Goal: Find specific page/section: Find specific page/section

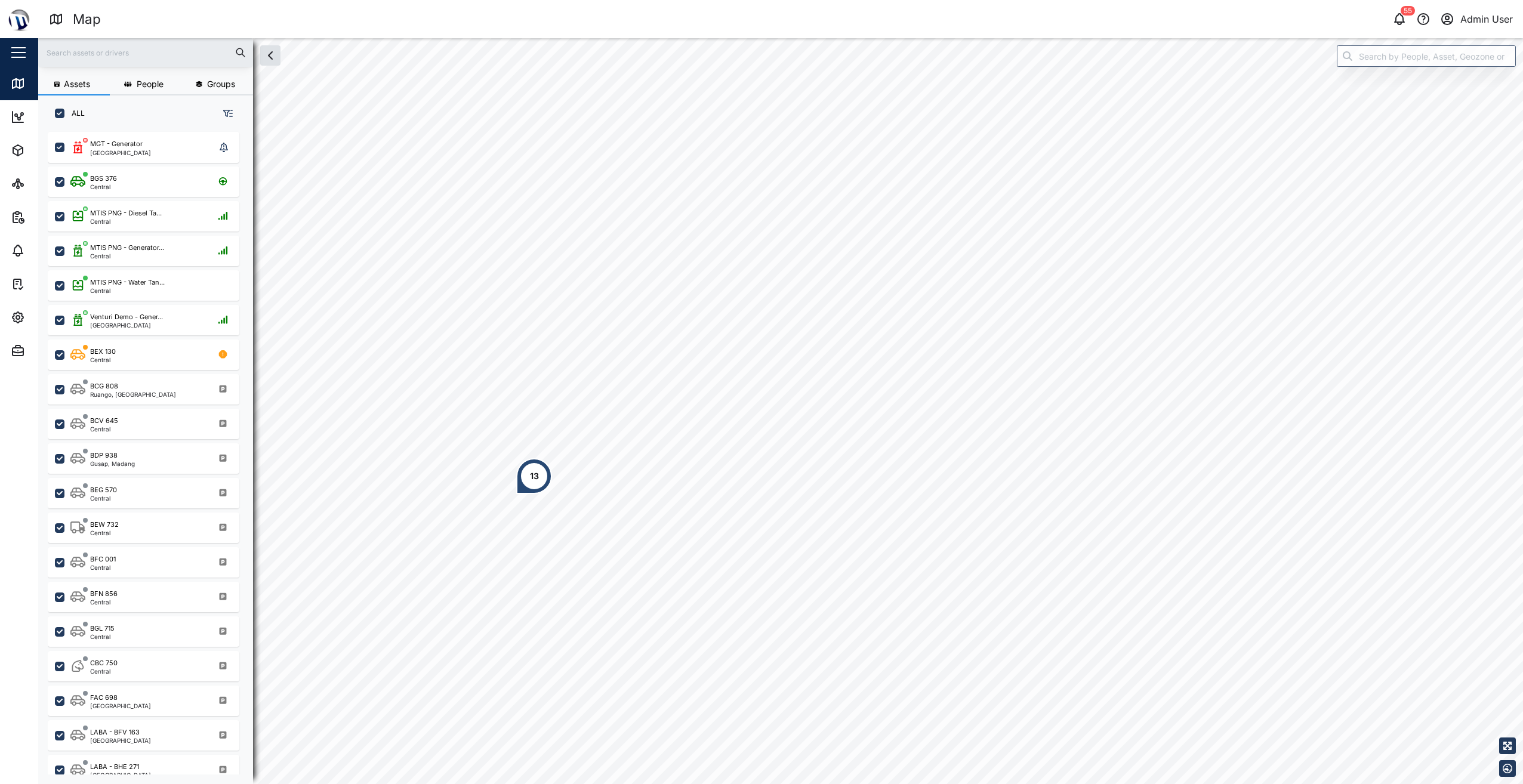
scroll to position [638, 187]
click at [1411, 23] on div "59 Admin User" at bounding box center [1157, 19] width 733 height 17
click at [1402, 20] on icon "button" at bounding box center [1400, 19] width 14 height 14
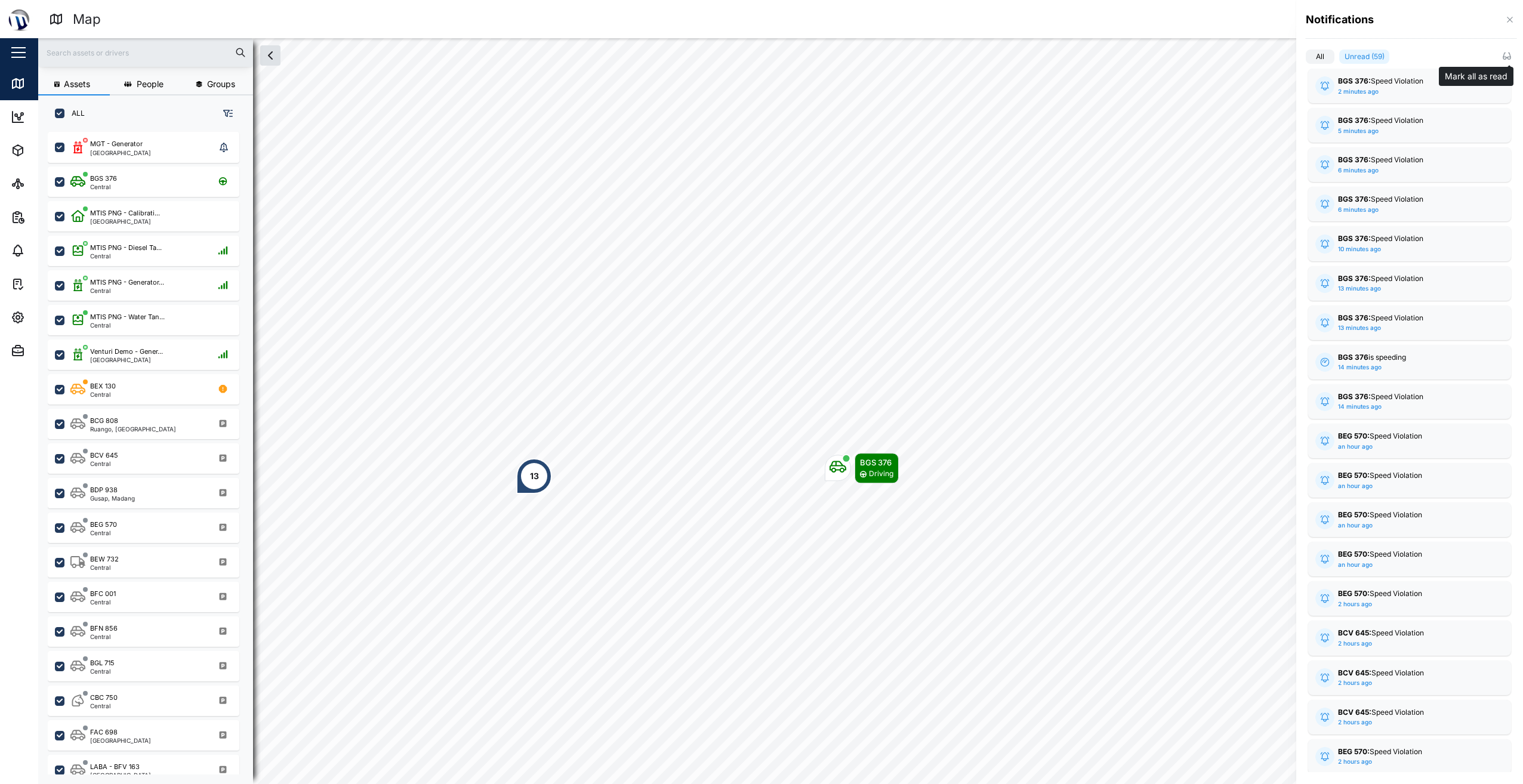
click at [1507, 59] on icon "button" at bounding box center [1507, 56] width 10 height 10
click at [1214, 22] on div at bounding box center [761, 392] width 1523 height 784
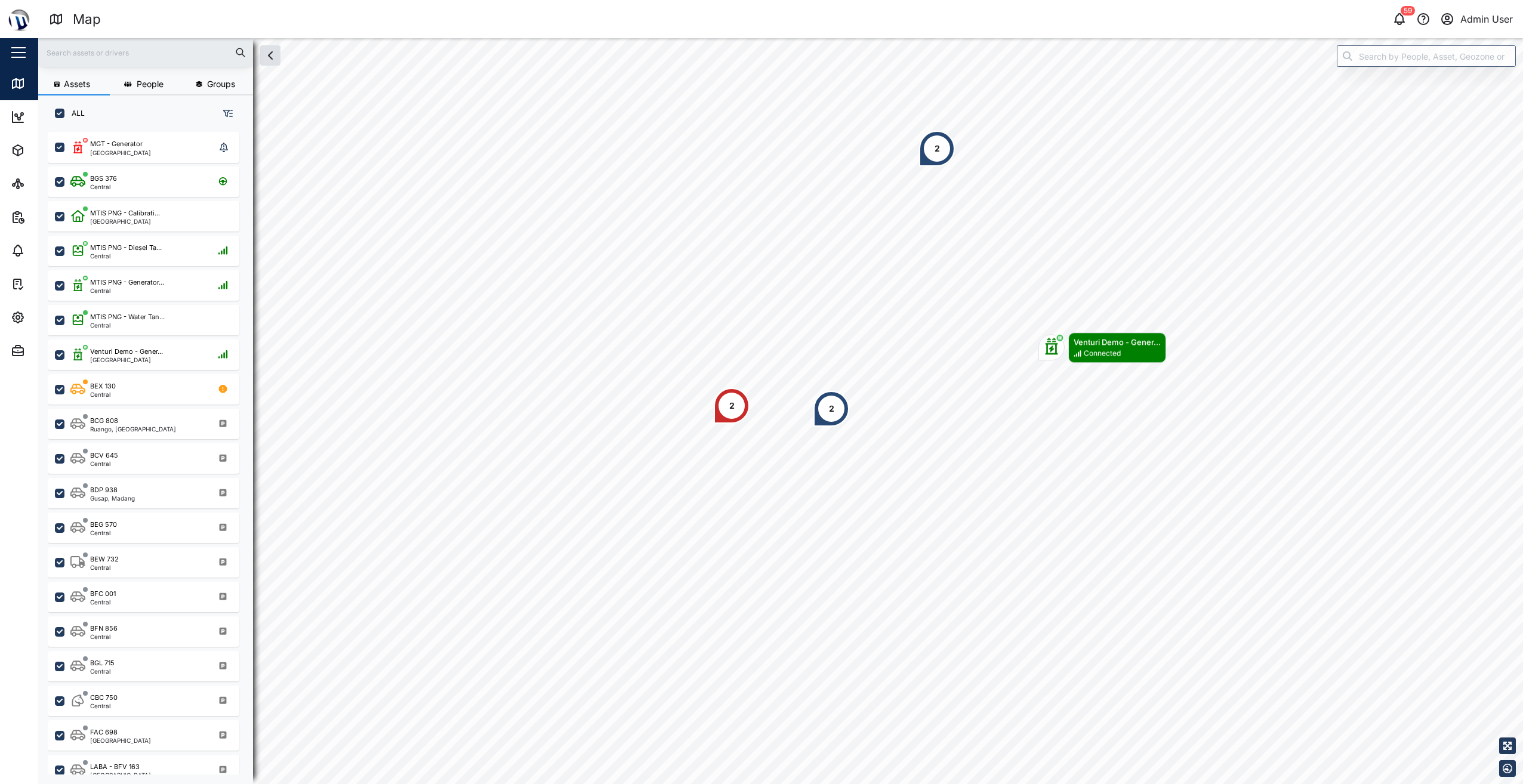
scroll to position [638, 187]
click at [1260, 17] on div "59 Admin User" at bounding box center [1157, 19] width 733 height 17
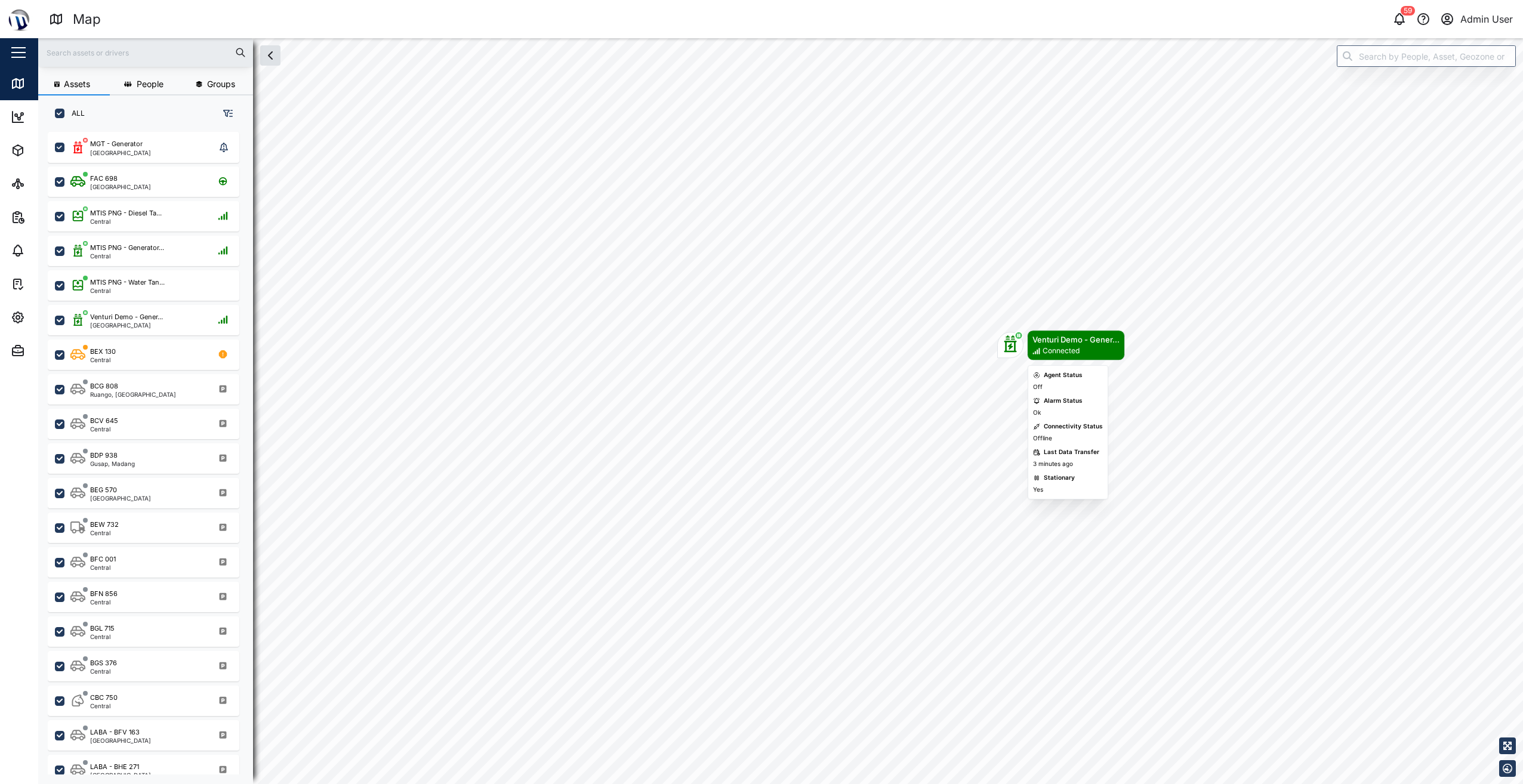
click at [1010, 334] on div "Map marker" at bounding box center [1011, 345] width 26 height 26
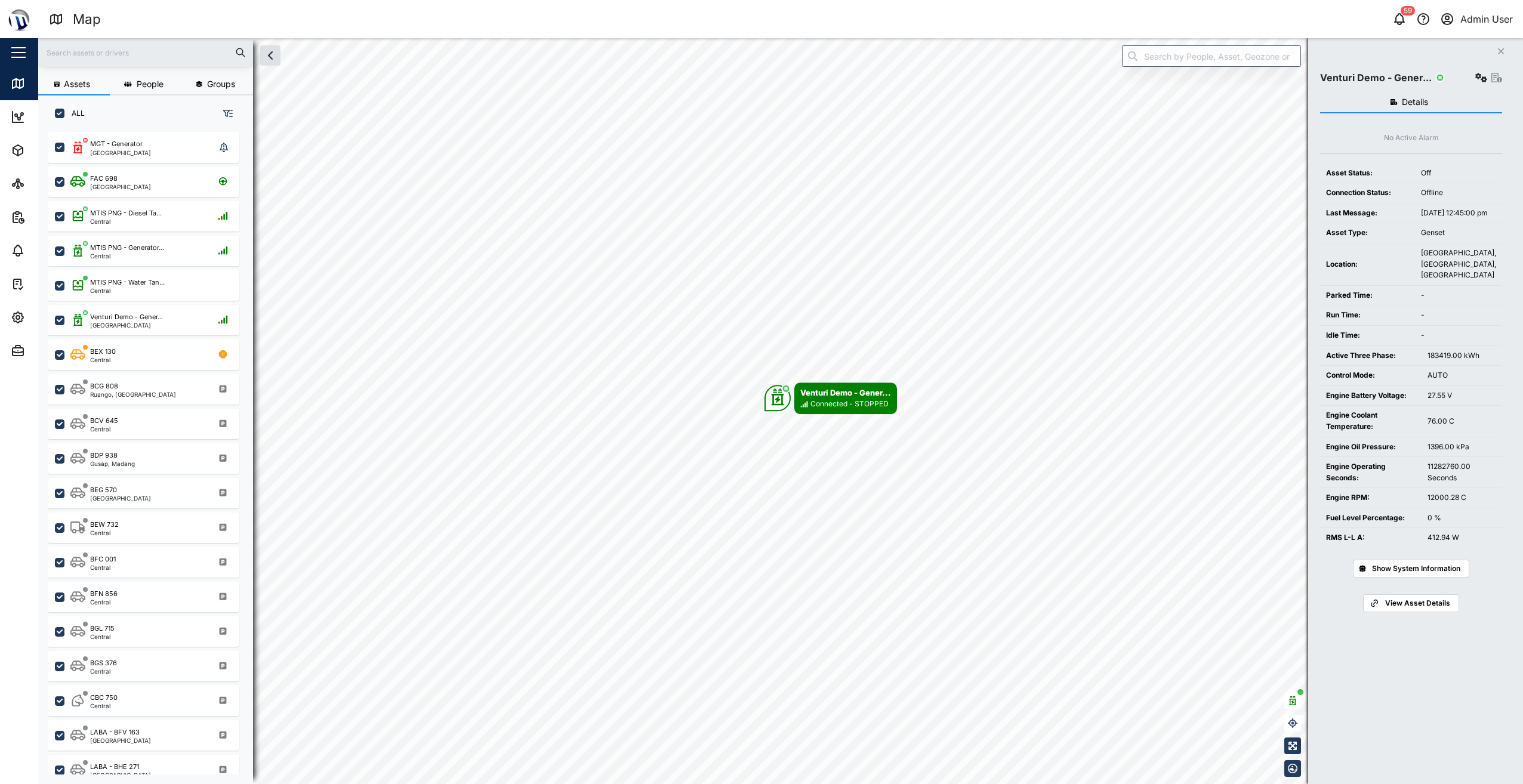
click at [1496, 47] on button "Close" at bounding box center [1501, 51] width 17 height 17
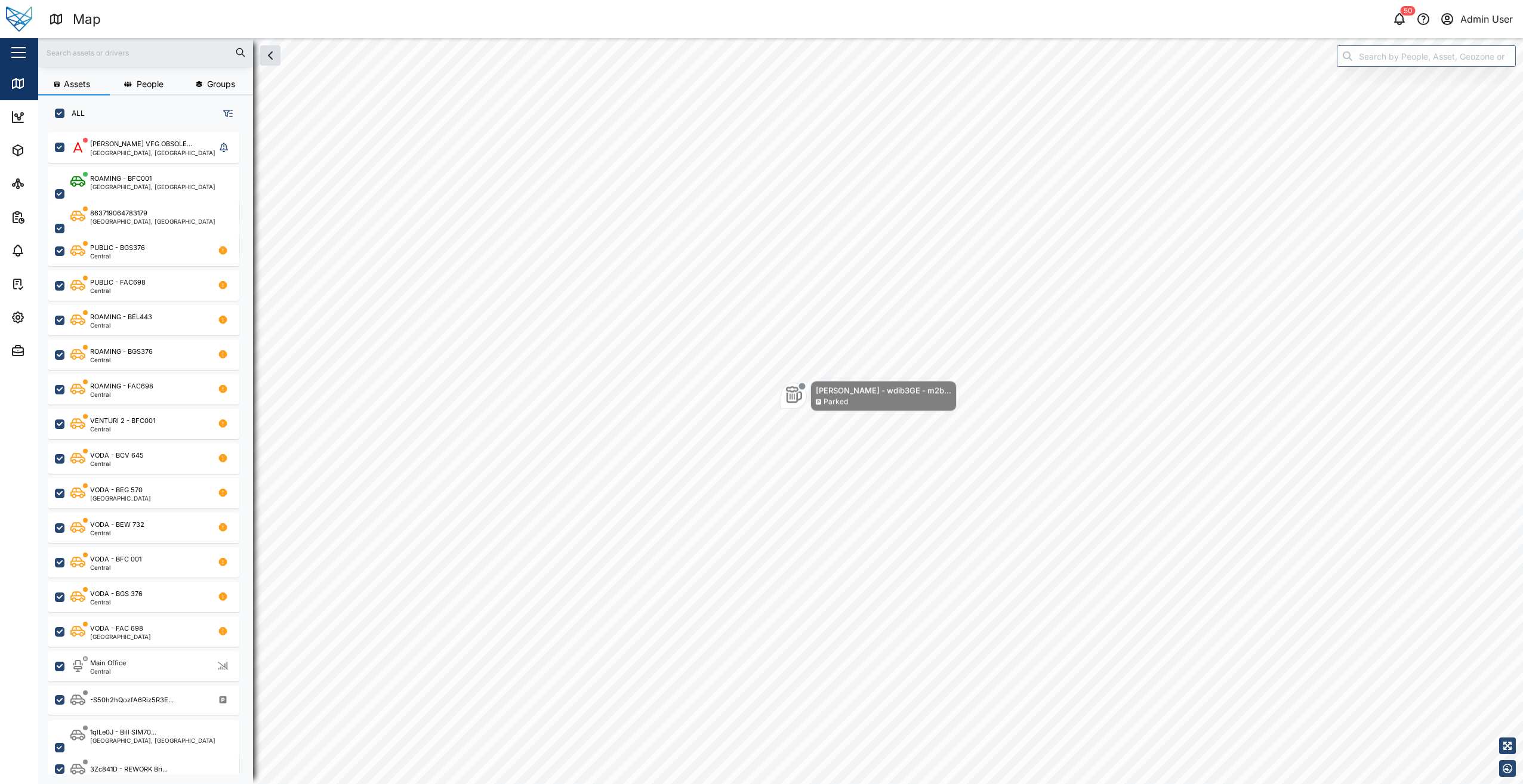
scroll to position [638, 187]
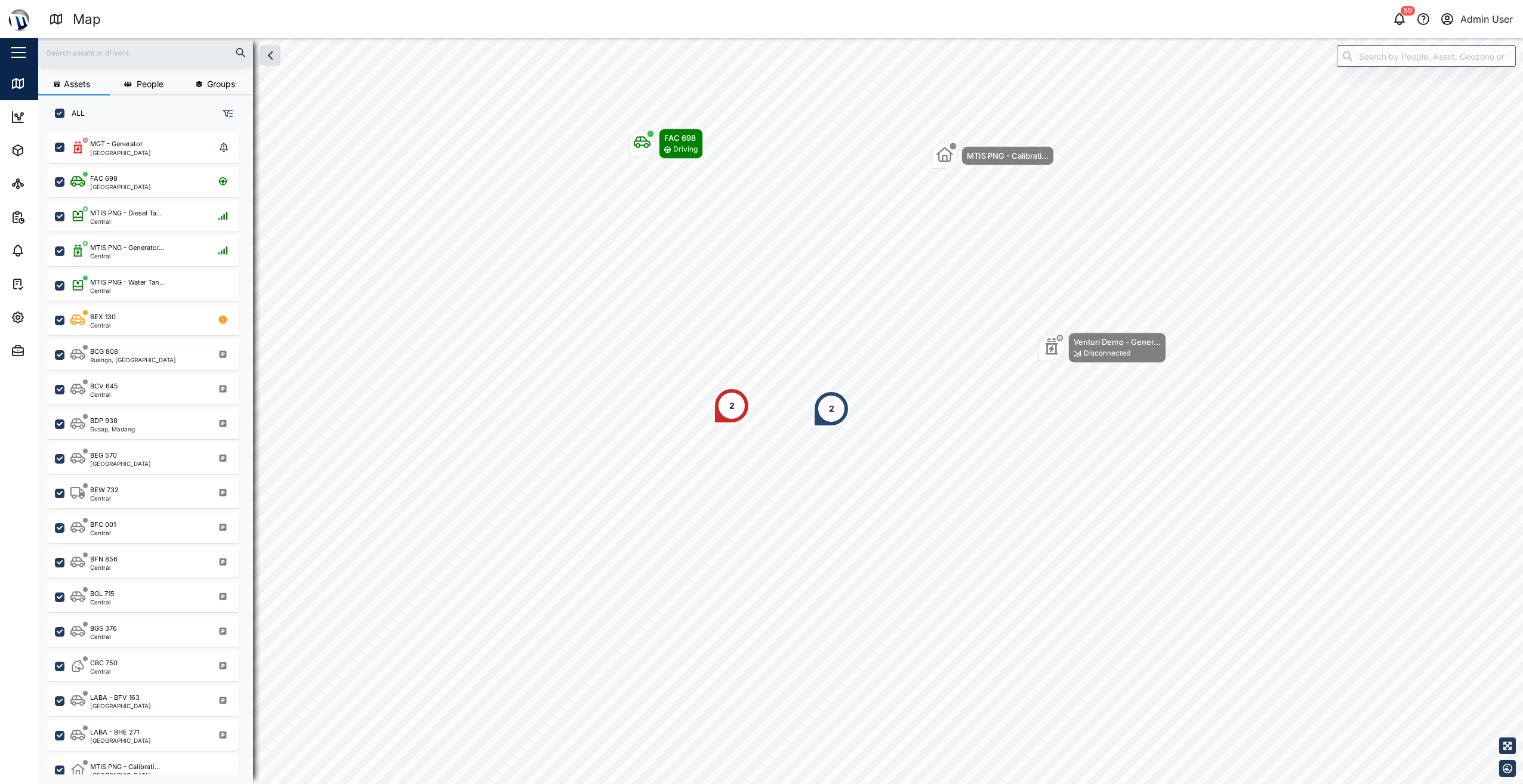
scroll to position [638, 187]
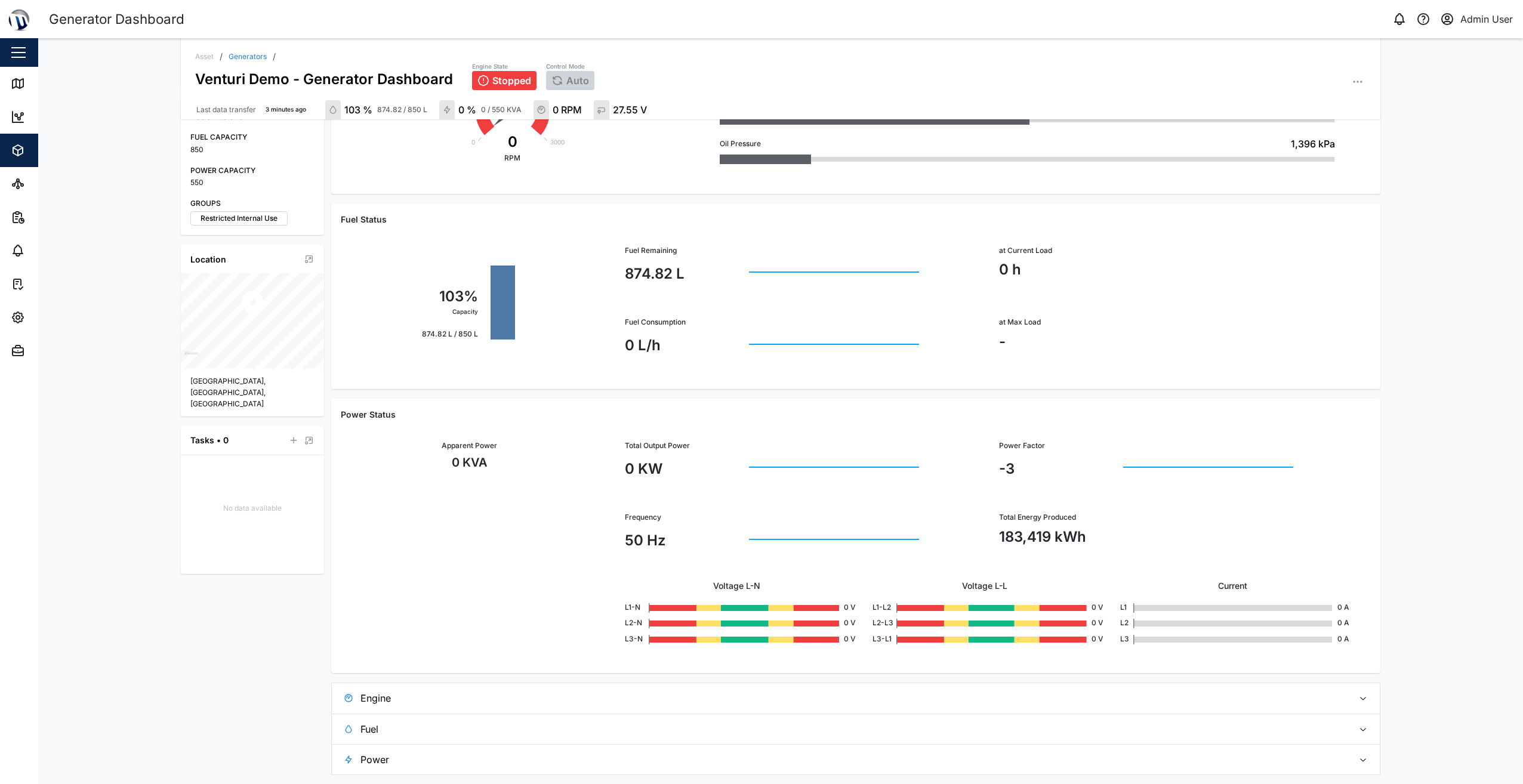
scroll to position [240, 0]
